Goal: Obtain resource: Obtain resource

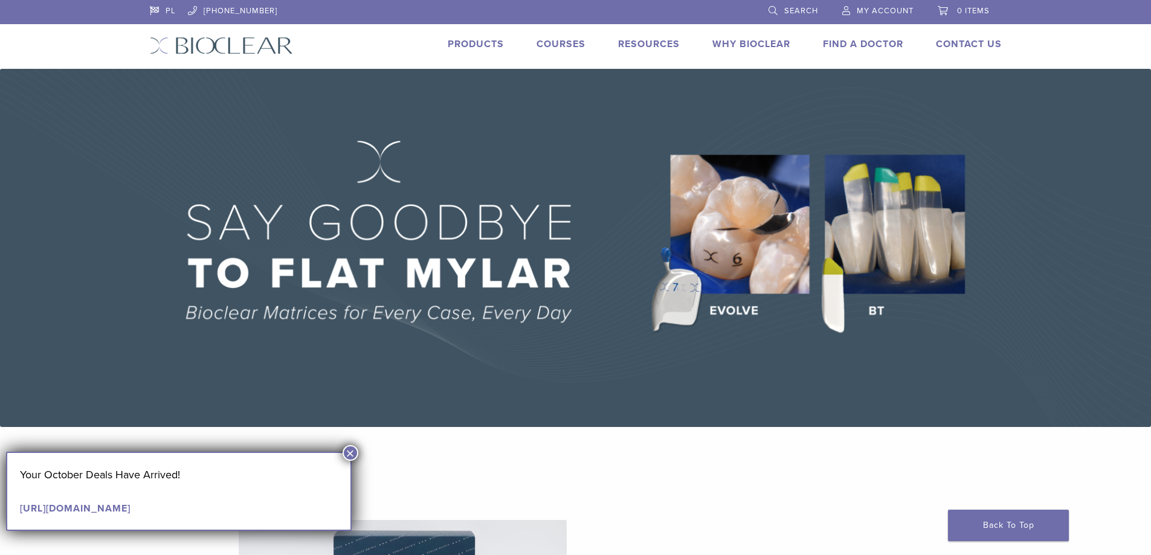
click at [351, 453] on button "×" at bounding box center [351, 453] width 16 height 16
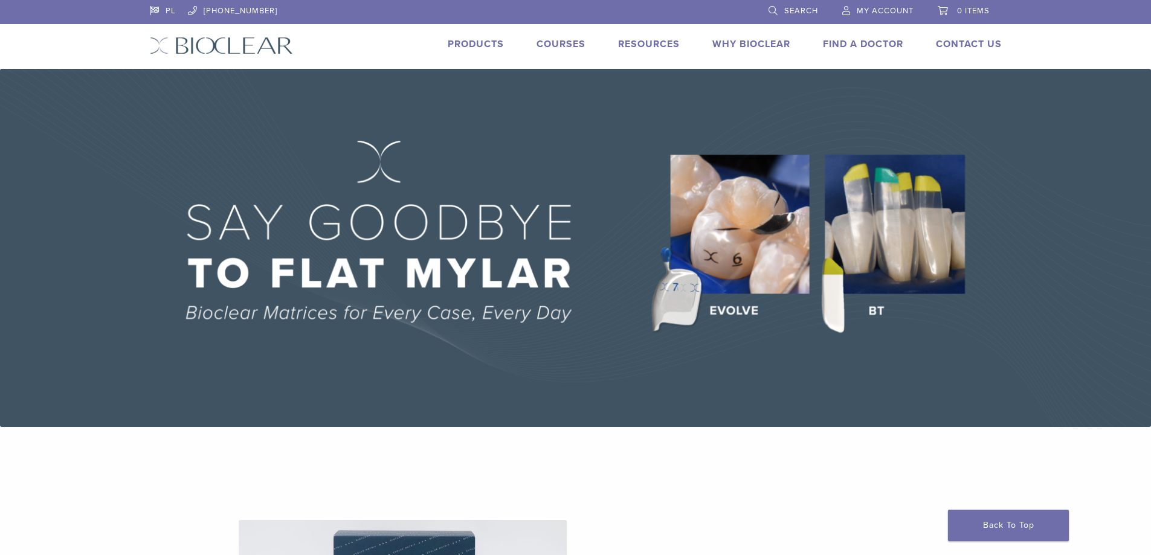
click at [483, 45] on link "Products" at bounding box center [476, 44] width 56 height 12
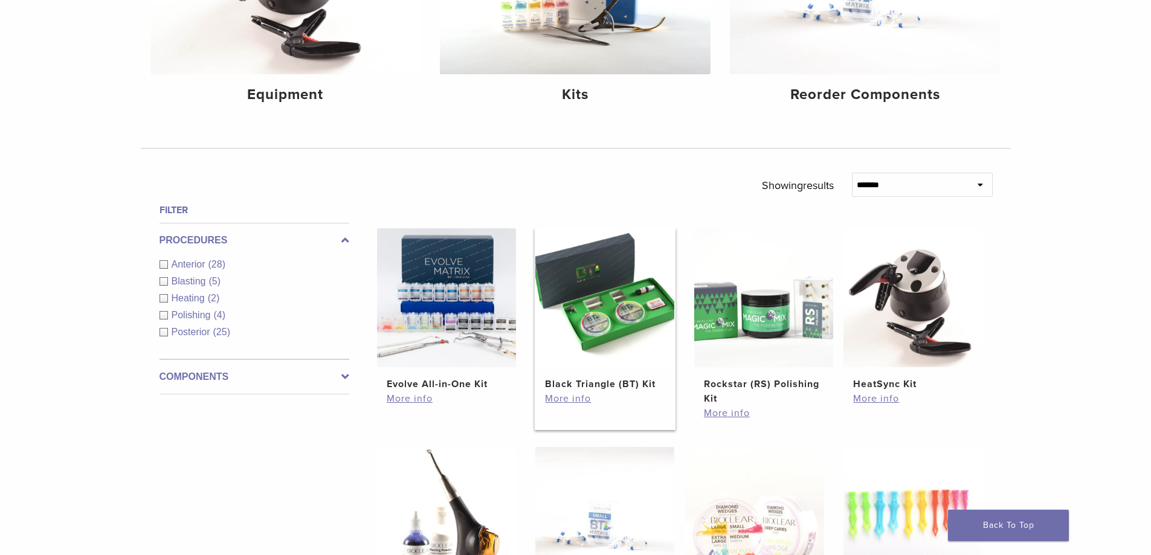
scroll to position [403, 0]
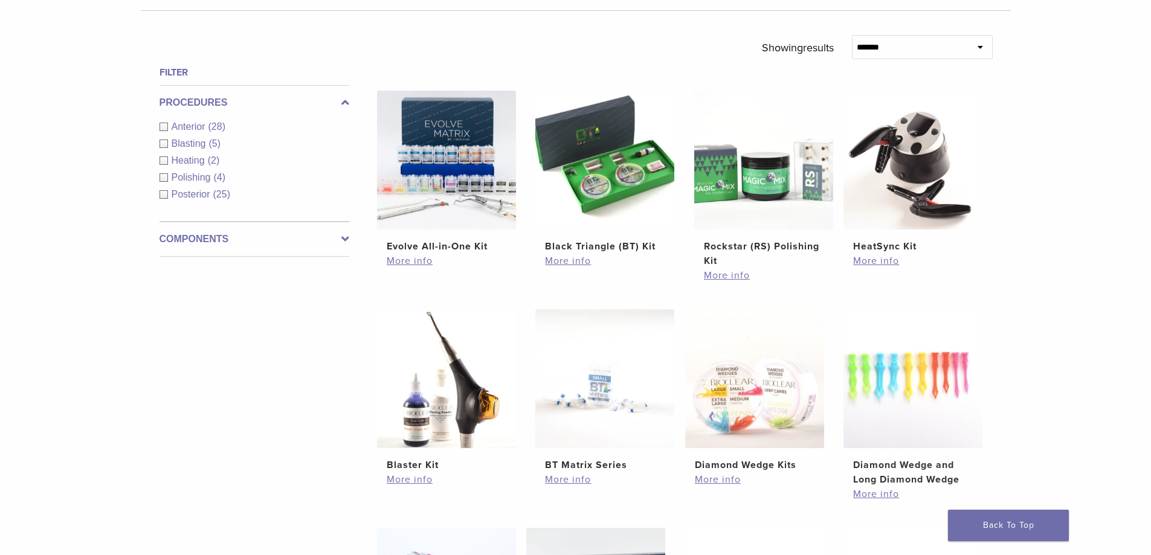
click at [164, 124] on div "Anterior (28)" at bounding box center [255, 127] width 190 height 15
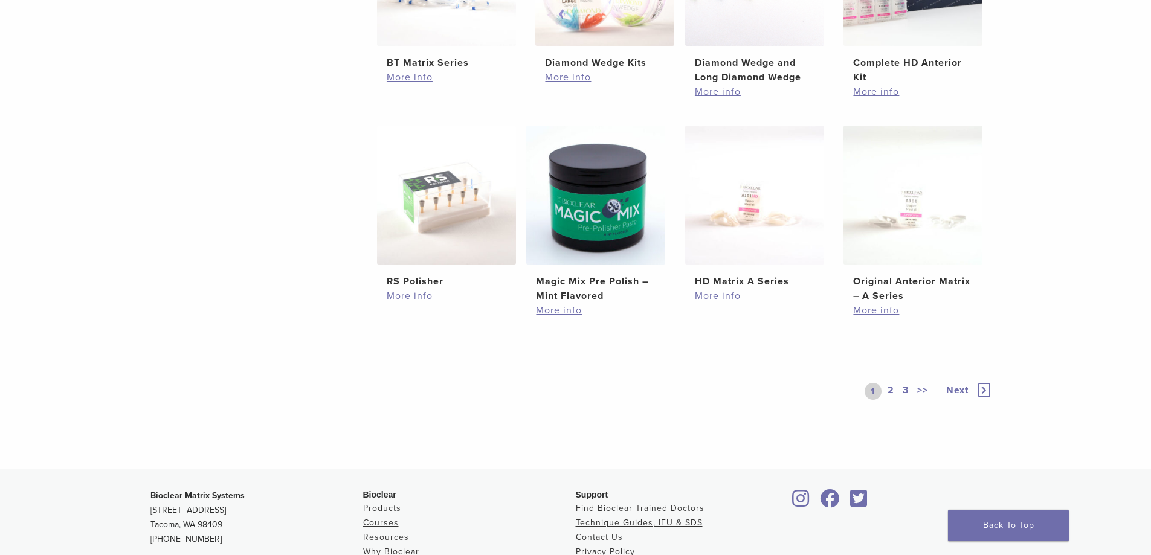
scroll to position [645, 0]
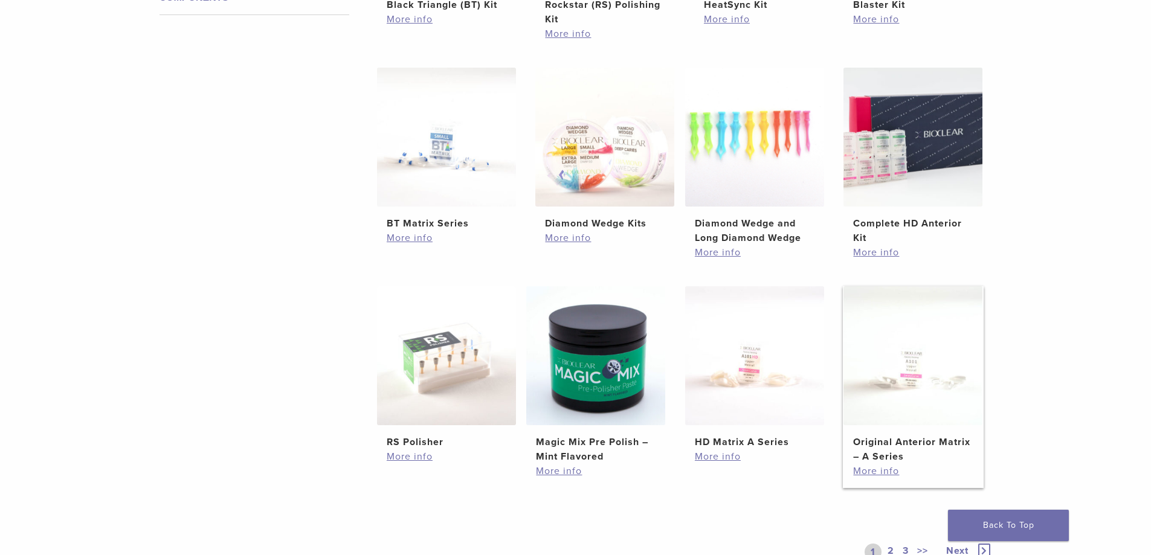
click at [952, 376] on img at bounding box center [912, 355] width 139 height 139
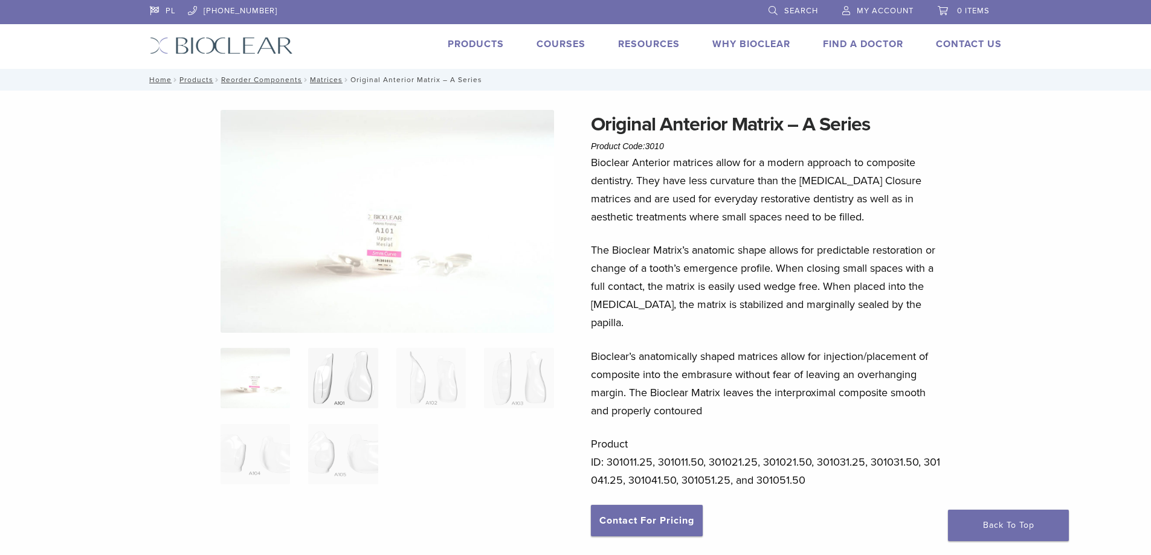
click at [350, 390] on img at bounding box center [342, 378] width 69 height 60
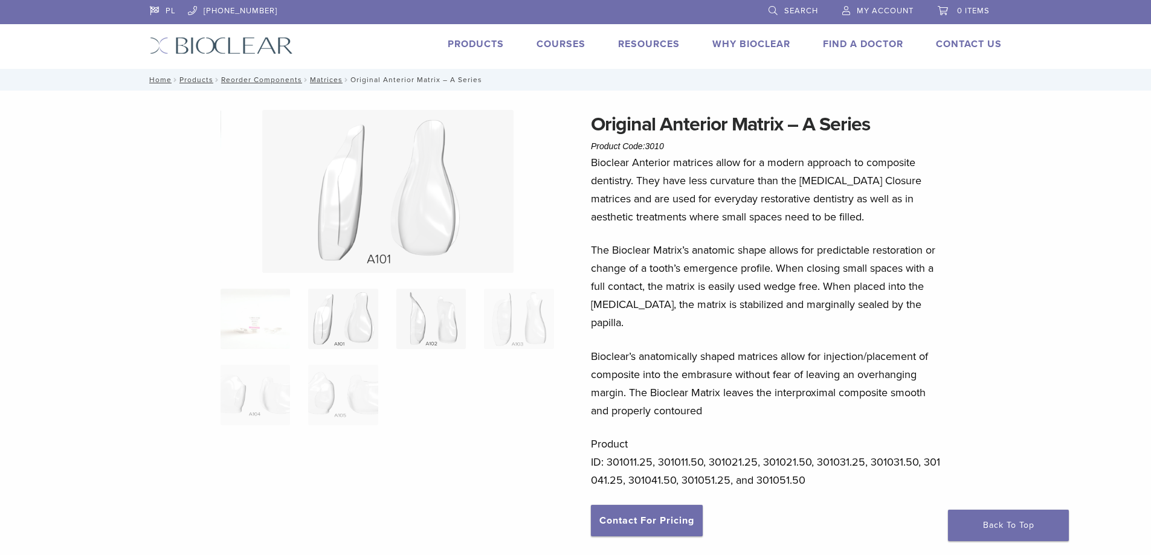
click at [428, 303] on img at bounding box center [430, 319] width 69 height 60
click at [500, 320] on img at bounding box center [518, 319] width 69 height 60
click at [257, 384] on img at bounding box center [255, 395] width 69 height 60
click at [366, 398] on img at bounding box center [342, 395] width 69 height 60
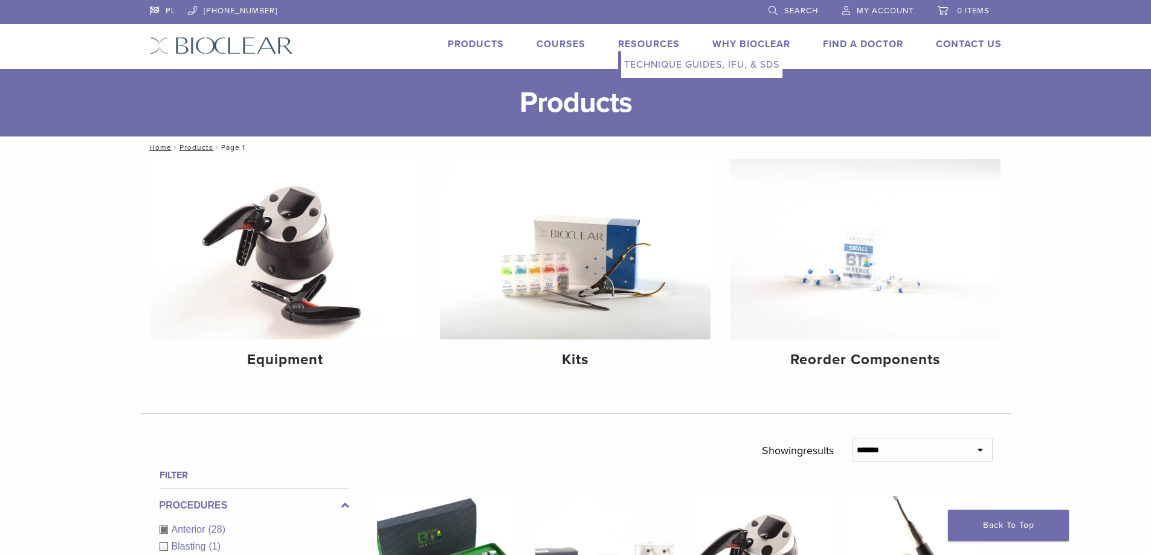
click at [663, 68] on link "Technique Guides, IFU, & SDS" at bounding box center [701, 64] width 161 height 27
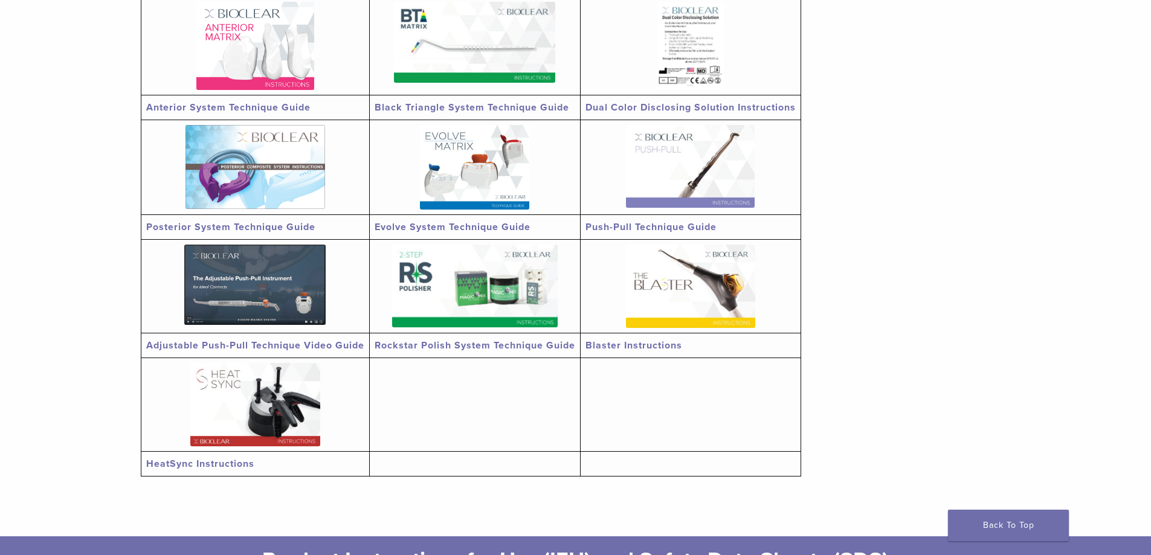
scroll to position [242, 0]
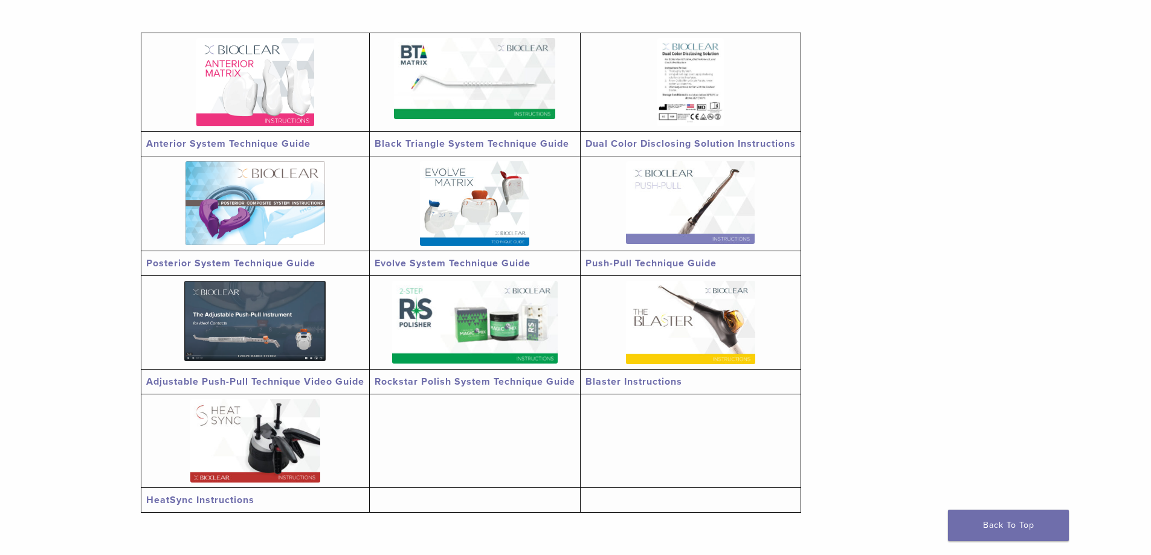
click at [237, 143] on link "Anterior System Technique Guide" at bounding box center [228, 144] width 164 height 12
